Goal: Use online tool/utility: Utilize a website feature to perform a specific function

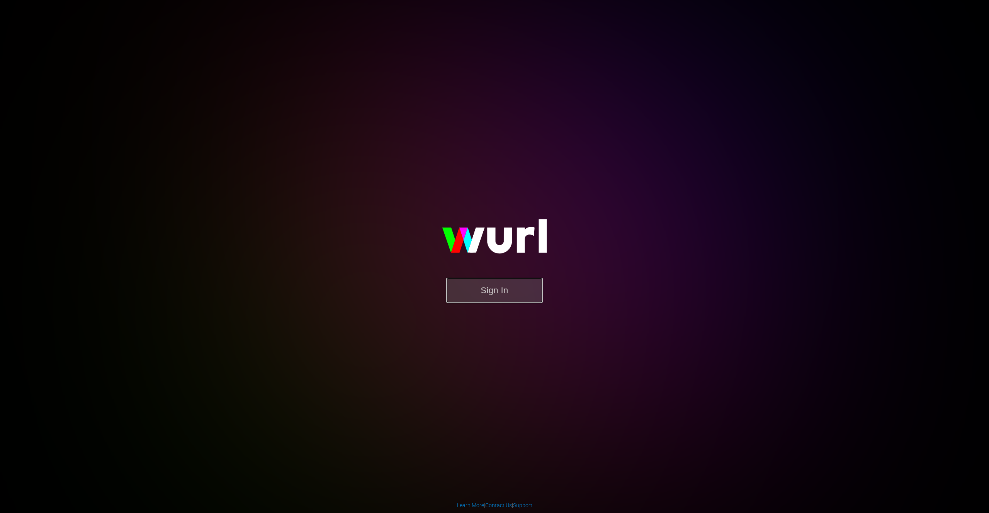
click at [497, 292] on button "Sign In" at bounding box center [494, 290] width 97 height 25
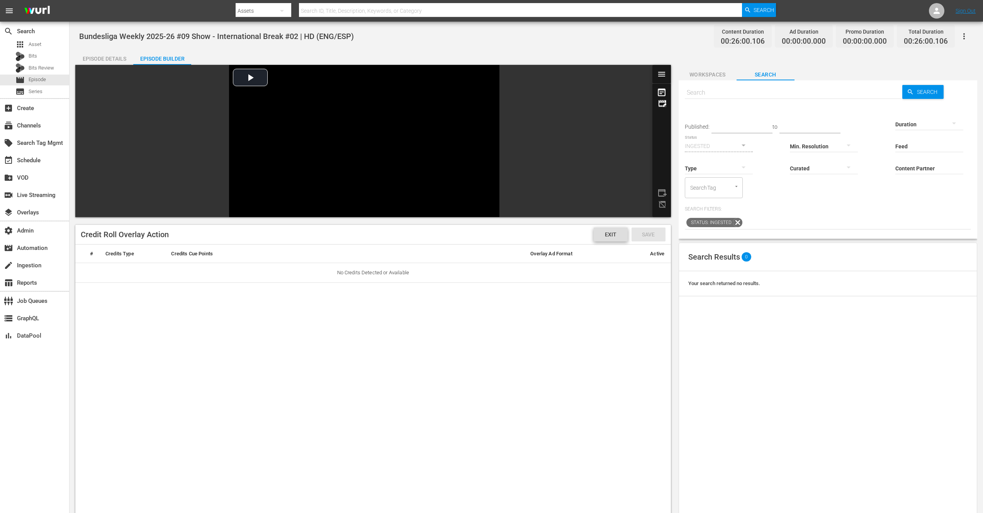
click at [607, 238] on div "Exit" at bounding box center [611, 235] width 34 height 14
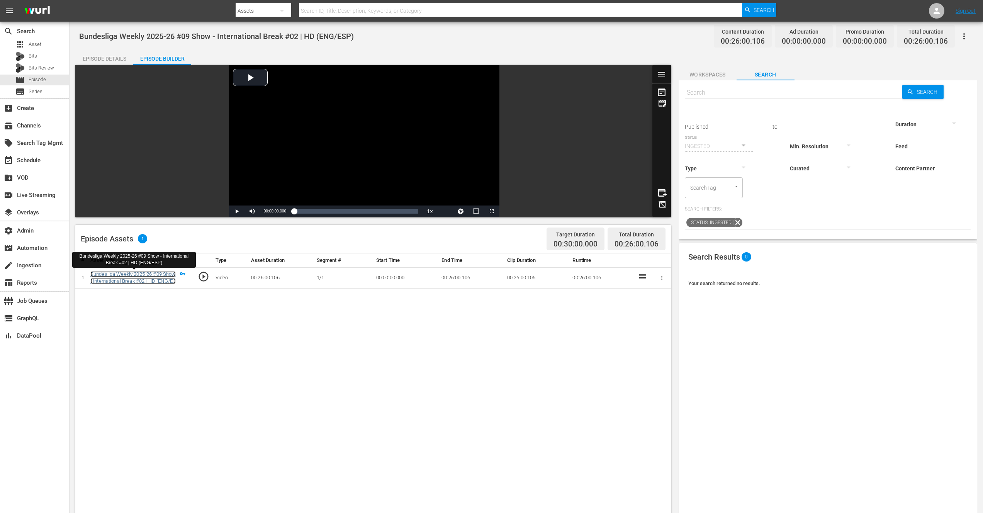
click at [142, 277] on link "Bundesliga Weekly 2025-26 #09 Show - International Break #02 | HD (ENG/ESP)" at bounding box center [132, 281] width 85 height 20
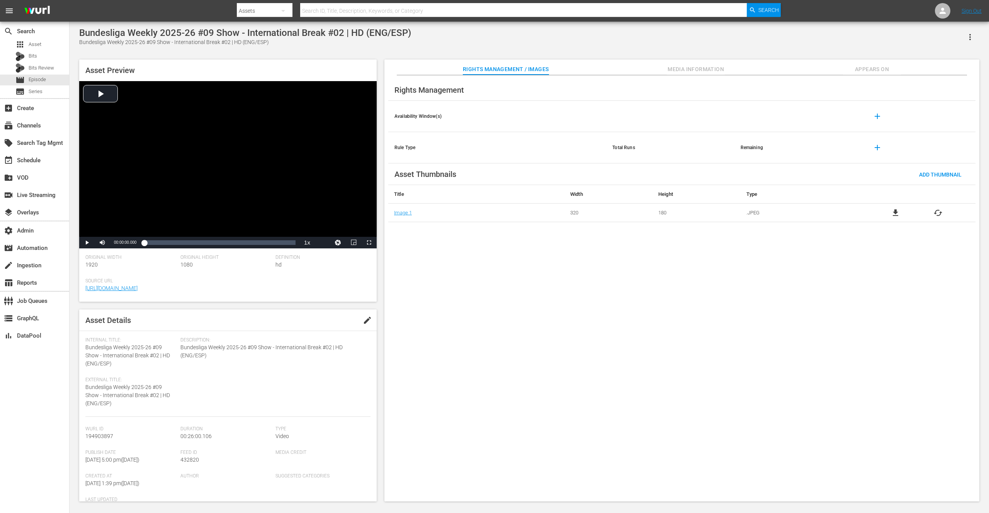
click at [698, 69] on span "Media Information" at bounding box center [696, 70] width 58 height 10
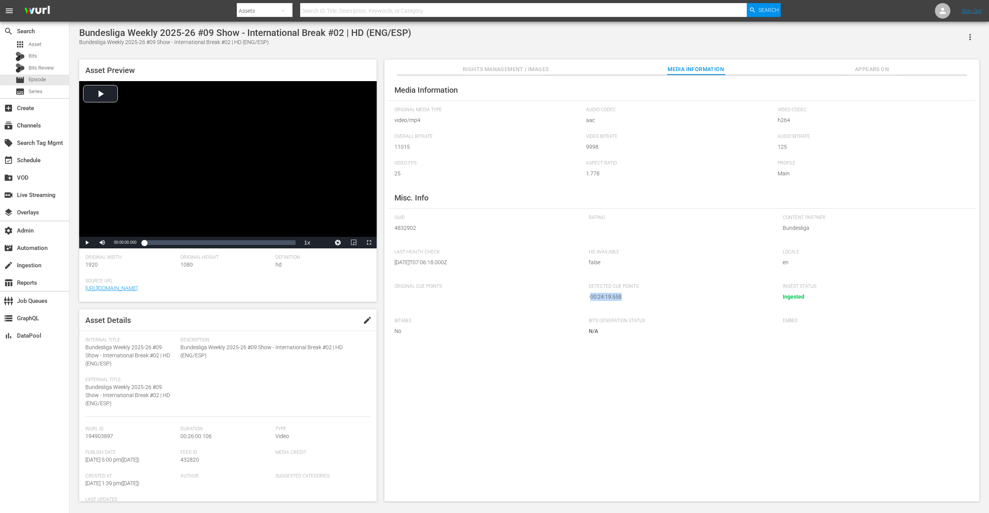
drag, startPoint x: 623, startPoint y: 298, endPoint x: 591, endPoint y: 297, distance: 31.7
click at [591, 297] on div "- 00:24:19.558" at bounding box center [678, 297] width 179 height 8
copy div "00:24:19.558"
click at [339, 241] on button "Video Player" at bounding box center [337, 243] width 15 height 12
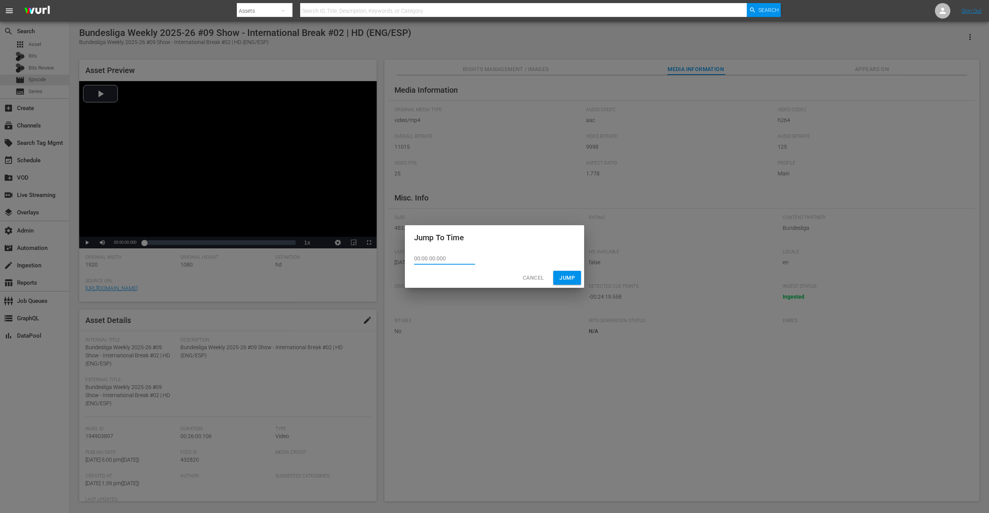
drag, startPoint x: 448, startPoint y: 257, endPoint x: 397, endPoint y: 257, distance: 51.8
click at [397, 257] on div "Jump To Time 00:00:00.000 Cancel Jump" at bounding box center [494, 256] width 989 height 513
paste input "24:19.558"
type input "00:24:19.558"
click at [563, 277] on span "Jump" at bounding box center [566, 278] width 15 height 10
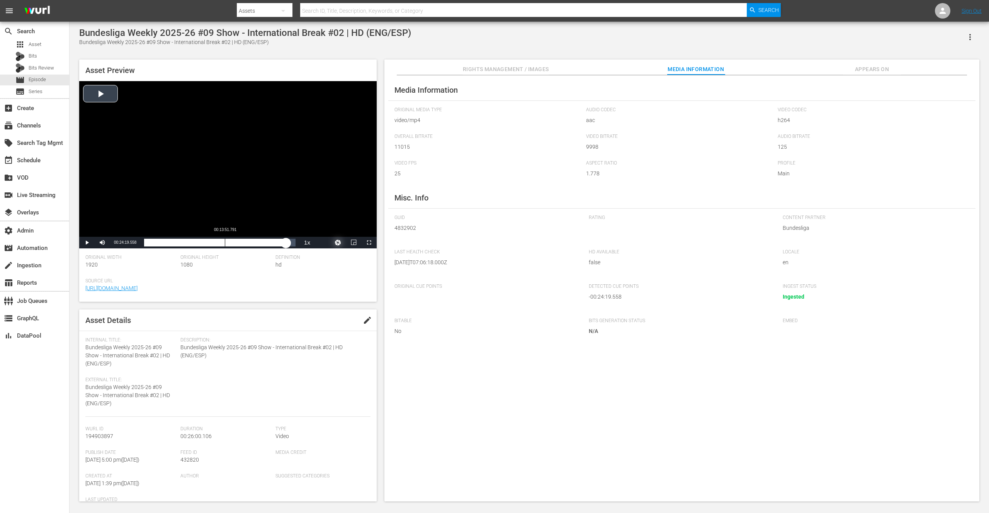
click at [225, 245] on div "Loaded : 93.93% 00:13:51.791 00:24:19.558" at bounding box center [219, 243] width 151 height 8
click at [87, 243] on span "Video Player" at bounding box center [87, 243] width 0 height 0
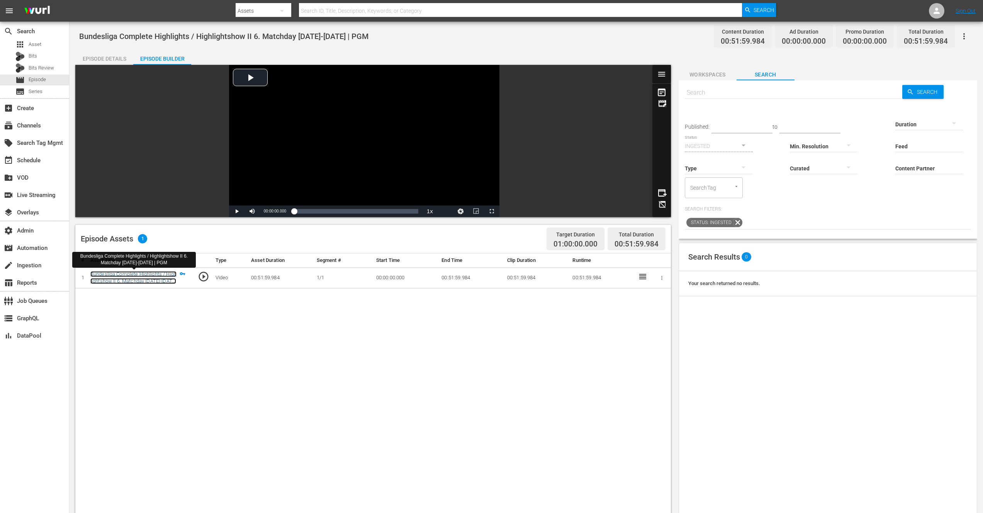
click at [141, 273] on link "Bundesliga Complete Highlights / Highlightshow II 6. Matchday [DATE]-[DATE] | P…" at bounding box center [133, 281] width 86 height 20
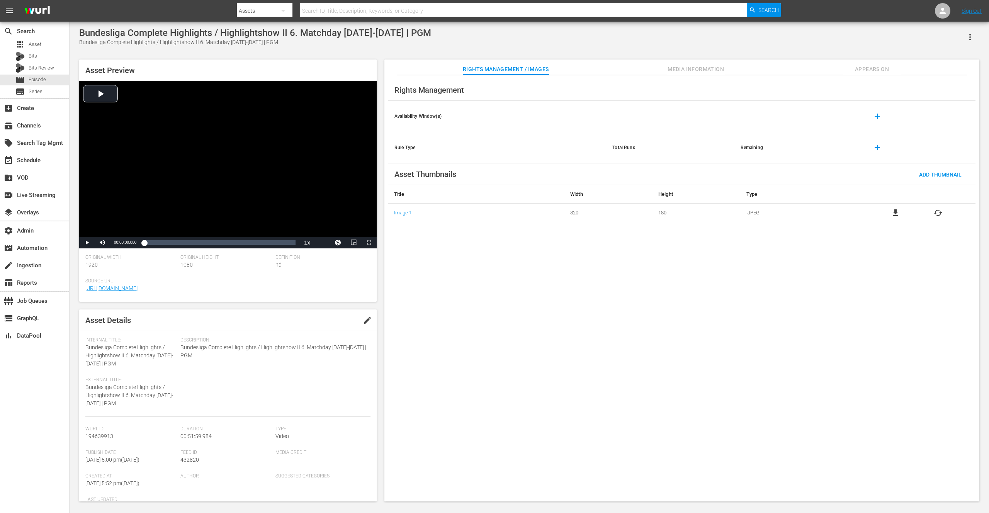
click at [704, 71] on span "Media Information" at bounding box center [696, 70] width 58 height 10
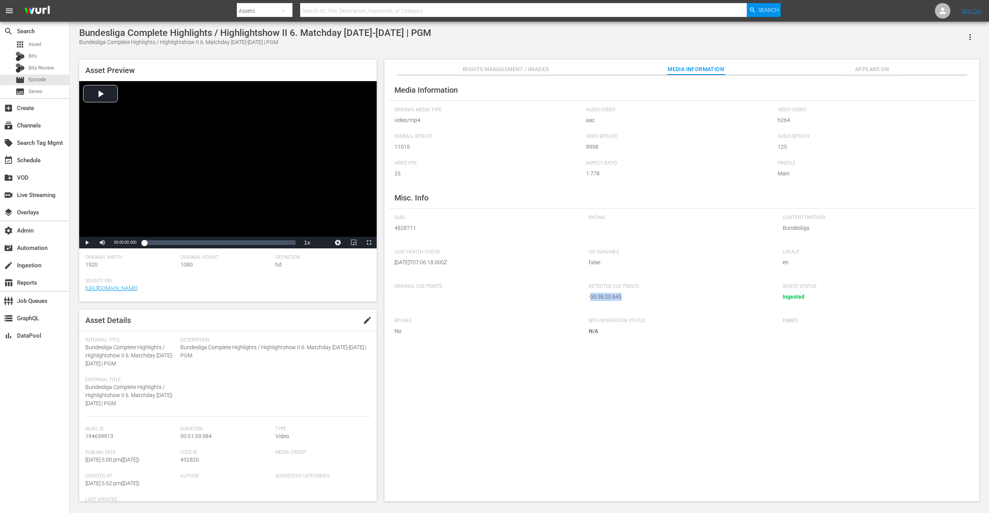
drag, startPoint x: 625, startPoint y: 297, endPoint x: 591, endPoint y: 297, distance: 33.2
click at [591, 297] on div "- 00:36:20.645" at bounding box center [678, 297] width 179 height 8
copy div "00:36:20.645"
click at [339, 243] on button "Video Player" at bounding box center [337, 243] width 15 height 12
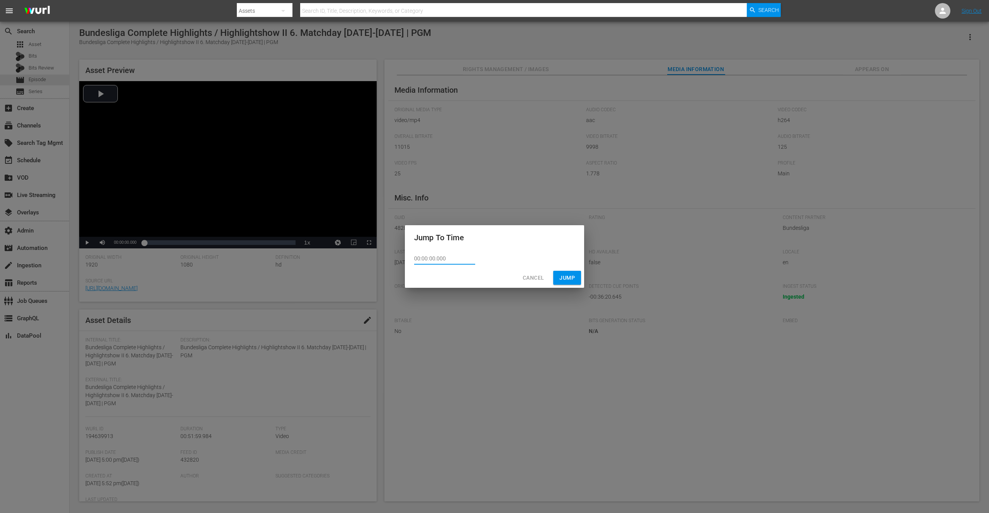
drag, startPoint x: 453, startPoint y: 259, endPoint x: 420, endPoint y: 260, distance: 32.8
click at [413, 259] on div "00:00:00.000" at bounding box center [494, 259] width 179 height 18
paste input "36:20.645"
type input "00:36:20.645"
click at [567, 277] on span "Jump" at bounding box center [566, 278] width 15 height 10
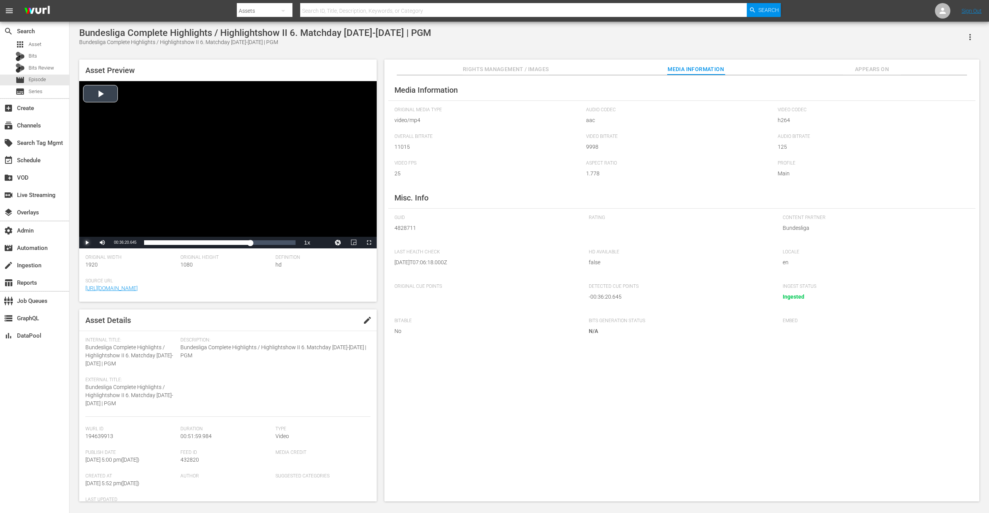
click at [87, 243] on span "Video Player" at bounding box center [87, 243] width 0 height 0
